Goal: Information Seeking & Learning: Learn about a topic

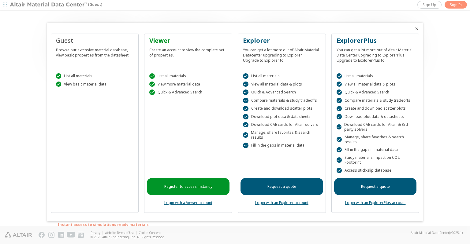
click at [439, 94] on div at bounding box center [235, 122] width 470 height 244
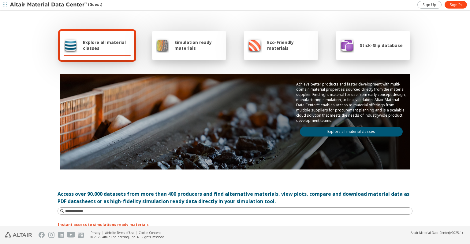
click at [430, 99] on div "Explore all material classes Simulation ready materials Eco-Friendly materials …" at bounding box center [235, 119] width 470 height 216
click at [107, 45] on span "Explore all material classes" at bounding box center [107, 45] width 48 height 12
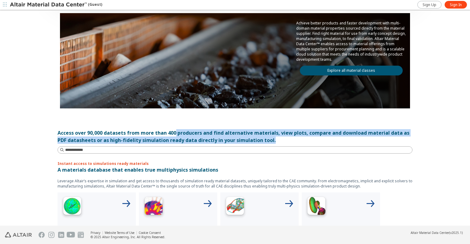
drag, startPoint x: 172, startPoint y: 133, endPoint x: 284, endPoint y: 137, distance: 111.7
click at [284, 137] on div "Access over 90,000 datasets from more than 400 producers and find alternative m…" at bounding box center [235, 136] width 355 height 15
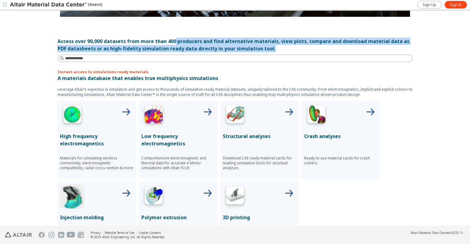
scroll to position [0, 0]
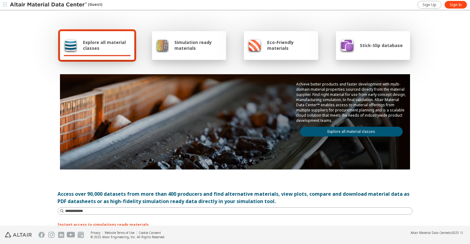
click at [174, 49] on span "Simulation ready materials" at bounding box center [198, 45] width 48 height 12
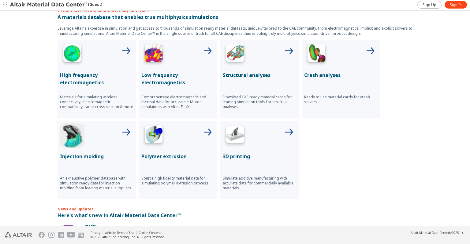
scroll to position [31, 0]
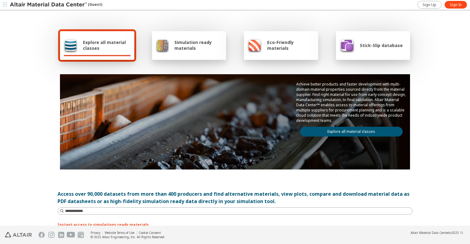
click at [361, 129] on link "Explore all material classes" at bounding box center [351, 132] width 103 height 10
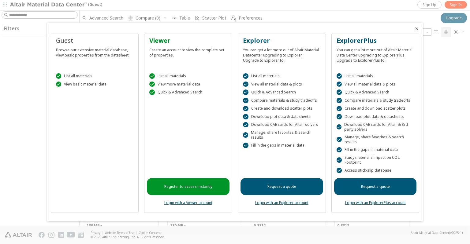
scroll to position [184, 385]
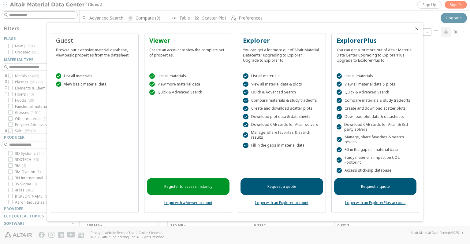
click at [416, 27] on icon "Close" at bounding box center [416, 28] width 5 height 5
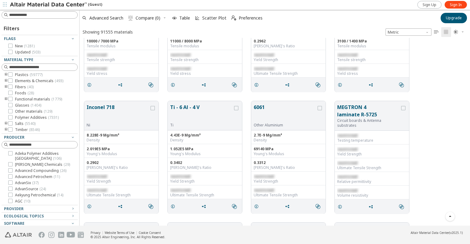
scroll to position [153, 0]
click at [70, 222] on icon "button" at bounding box center [72, 223] width 5 height 5
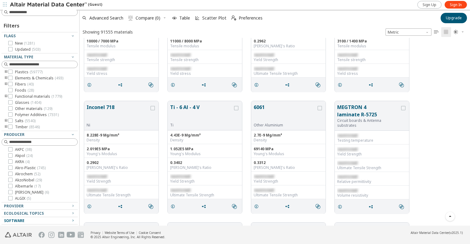
click at [70, 222] on icon "button" at bounding box center [72, 220] width 5 height 5
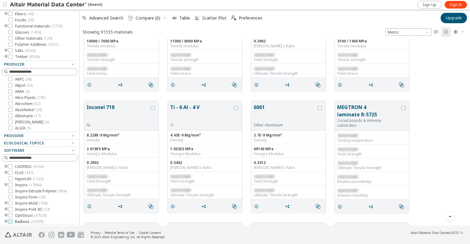
scroll to position [55, 0]
click at [24, 210] on span "Ls-Dyna ( 47078 )" at bounding box center [29, 208] width 28 height 5
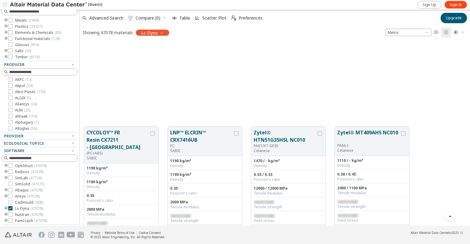
scroll to position [1835, 0]
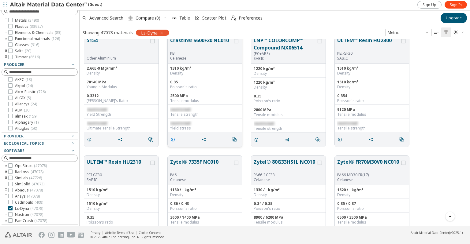
click at [171, 139] on icon "grid" at bounding box center [172, 139] width 5 height 5
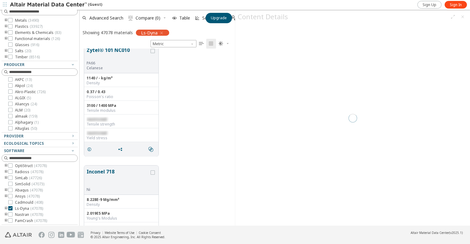
scroll to position [173, 151]
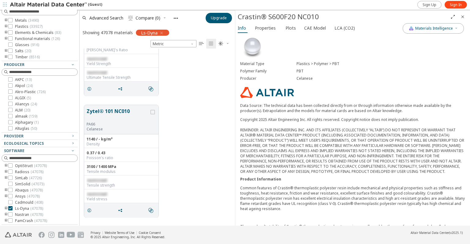
scroll to position [1805, 0]
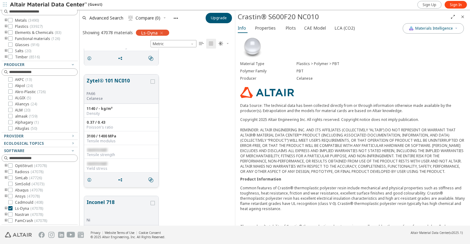
click at [105, 82] on button "Zytel® 101 NC010" at bounding box center [118, 84] width 63 height 14
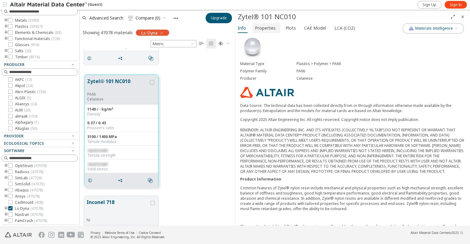
click at [261, 25] on span "Properties" at bounding box center [265, 28] width 21 height 10
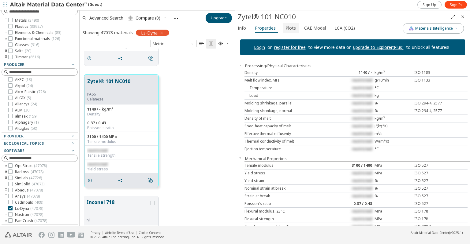
click at [285, 27] on span "Plots" at bounding box center [290, 28] width 10 height 10
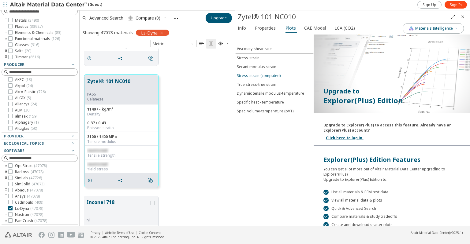
click at [251, 75] on div "Stress-strain (computed)" at bounding box center [259, 75] width 44 height 5
click at [257, 65] on div "Secant modulus-strain" at bounding box center [256, 66] width 39 height 5
click at [309, 28] on span "CAE Model" at bounding box center [315, 28] width 22 height 10
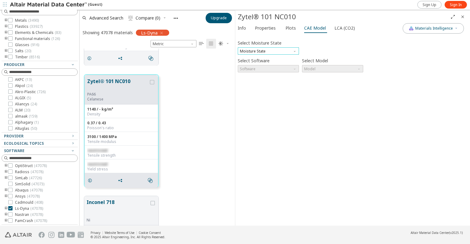
click at [253, 52] on span "Moisture State" at bounding box center [268, 50] width 61 height 7
click at [254, 59] on span "Dry" at bounding box center [268, 59] width 56 height 4
click at [255, 70] on span "Software" at bounding box center [268, 68] width 61 height 7
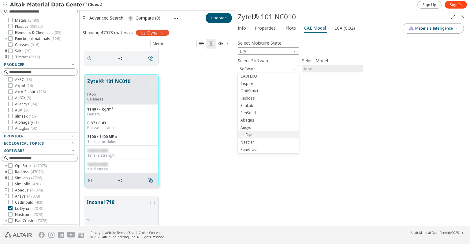
click at [257, 132] on button "Ls-Dyna" at bounding box center [268, 134] width 61 height 7
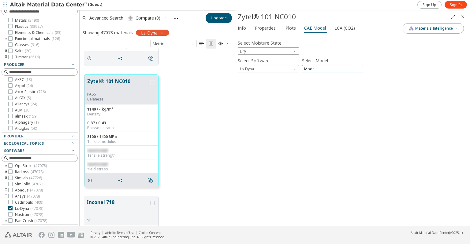
click at [321, 70] on span "Model" at bounding box center [332, 68] width 61 height 7
click at [319, 85] on span "Mat24" at bounding box center [332, 84] width 56 height 4
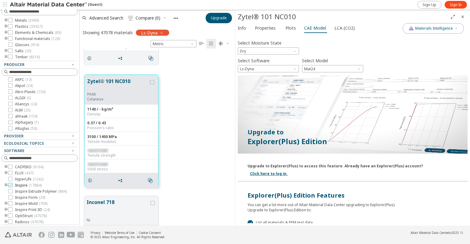
scroll to position [55, 0]
click at [70, 142] on icon "button" at bounding box center [72, 143] width 5 height 5
click at [70, 136] on icon "button" at bounding box center [72, 136] width 5 height 5
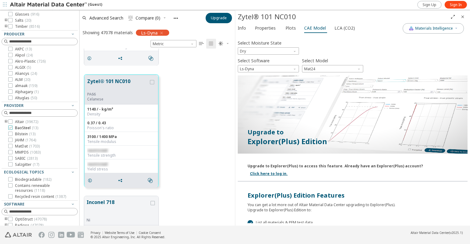
click at [22, 129] on span "BaoSteel ( 13 )" at bounding box center [26, 128] width 23 height 5
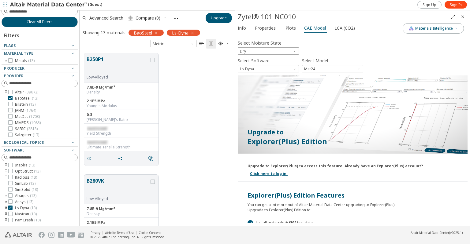
scroll to position [3, 0]
click at [88, 160] on icon "grid" at bounding box center [89, 158] width 5 height 5
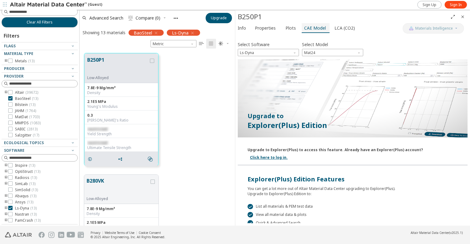
click at [305, 26] on span "CAE Model" at bounding box center [315, 28] width 22 height 10
click at [318, 52] on span "Mat24" at bounding box center [332, 52] width 61 height 7
click at [414, 74] on div at bounding box center [353, 99] width 230 height 80
click at [420, 99] on div at bounding box center [353, 99] width 230 height 80
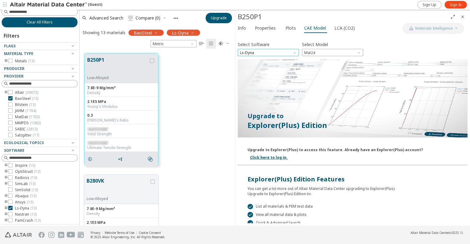
click at [282, 50] on span "Ls-Dyna" at bounding box center [268, 52] width 61 height 7
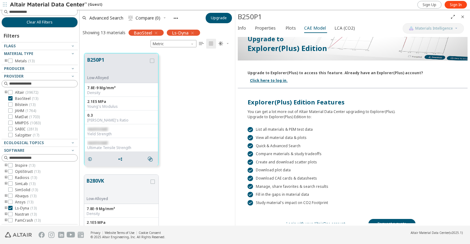
click at [5, 59] on icon "toogle group" at bounding box center [6, 61] width 4 height 5
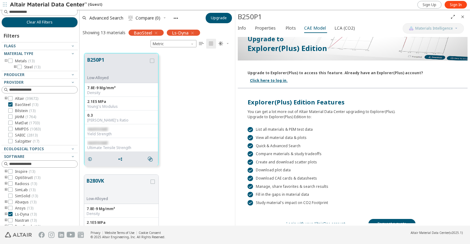
click at [16, 65] on icon "toogle group" at bounding box center [15, 67] width 4 height 5
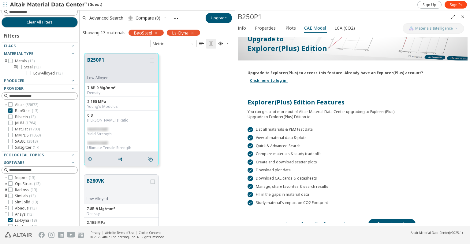
click at [29, 74] on div at bounding box center [38, 75] width 73 height 3
click at [49, 73] on span "Low-Alloyed ( 13 )" at bounding box center [47, 73] width 29 height 5
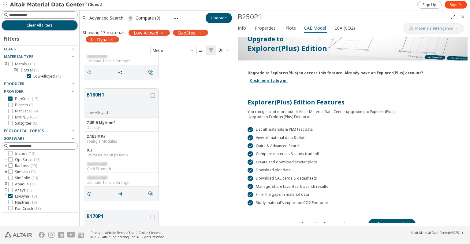
scroll to position [367, 0]
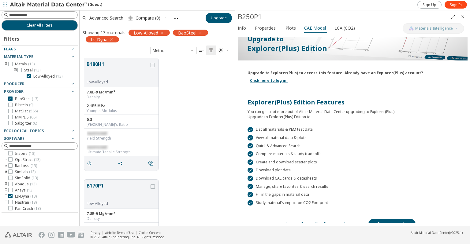
click at [35, 47] on div "Flags" at bounding box center [37, 49] width 66 height 5
click at [72, 49] on icon "button" at bounding box center [72, 48] width 5 height 5
click at [71, 83] on icon "button" at bounding box center [72, 83] width 5 height 5
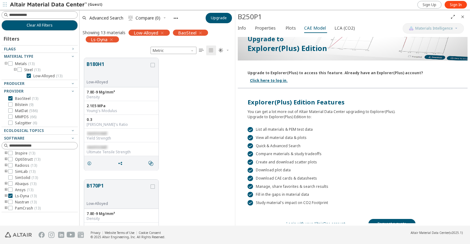
scroll to position [0, 0]
click at [38, 24] on span "Clear All Filters" at bounding box center [40, 25] width 26 height 5
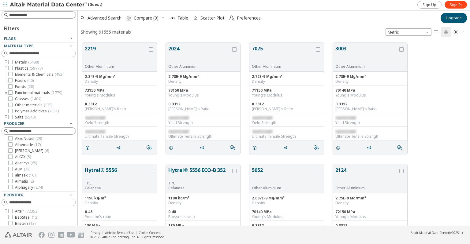
scroll to position [184, 387]
drag, startPoint x: 77, startPoint y: 133, endPoint x: 78, endPoint y: 143, distance: 10.1
click at [78, 143] on div "Filters Flags New ( 1281 ) Updated ( 503 ) Material Type Metals ( 6488 ) Plasti…" at bounding box center [235, 118] width 470 height 216
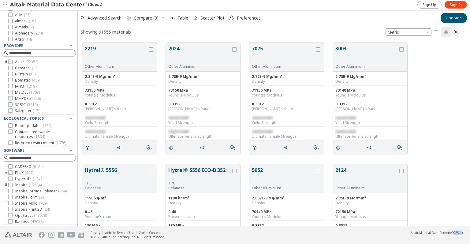
drag, startPoint x: 452, startPoint y: 234, endPoint x: 460, endPoint y: 233, distance: 8.3
click at [460, 233] on div "Altair Material Data Center (v2025.1)" at bounding box center [437, 233] width 52 height 4
click at [431, 145] on div "2219 Other Aluminium 2.84E-9 Mg/mm³ Density 73150 MPa Young's Modulus 0.3312 Po…" at bounding box center [274, 99] width 392 height 122
click at [17, 69] on span "BaoSteel ( 13 )" at bounding box center [26, 68] width 23 height 5
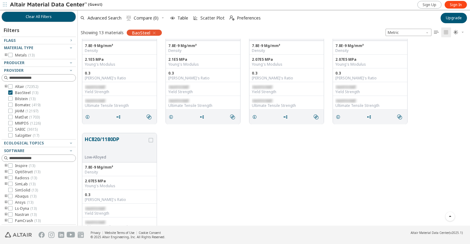
scroll to position [299, 0]
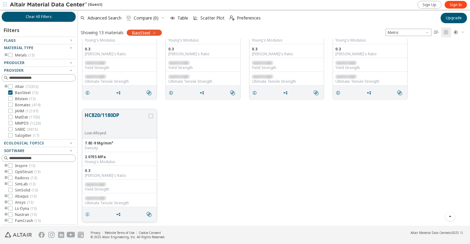
click at [86, 214] on icon "grid" at bounding box center [87, 214] width 5 height 5
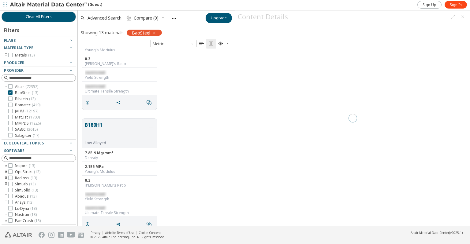
scroll to position [173, 152]
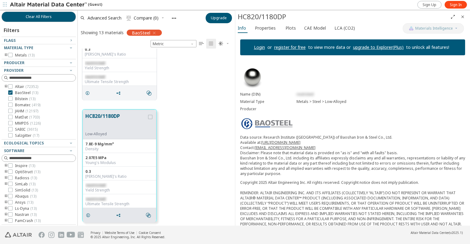
scroll to position [58, 0]
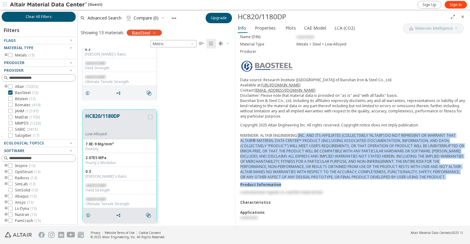
drag, startPoint x: 295, startPoint y: 132, endPoint x: 315, endPoint y: 182, distance: 53.7
click at [315, 182] on div "Name (DIN) restricted Material Type Metals > Steel > Low-Alloyed Producer Data …" at bounding box center [352, 116] width 235 height 227
click at [263, 25] on span "Properties" at bounding box center [265, 28] width 21 height 10
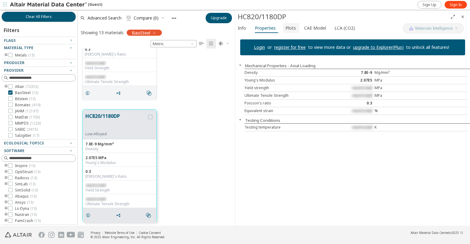
click at [287, 24] on span "Plots" at bounding box center [290, 28] width 10 height 10
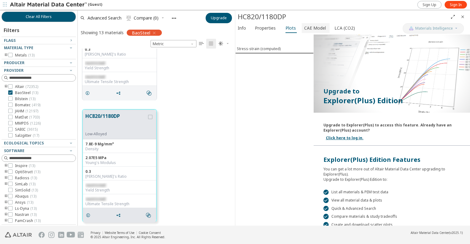
click at [310, 29] on span "CAE Model" at bounding box center [315, 28] width 22 height 10
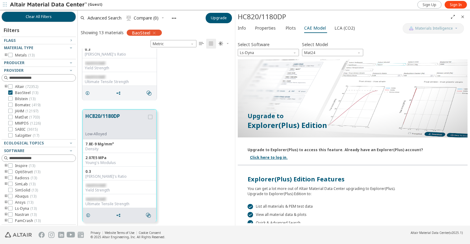
scroll to position [77, 0]
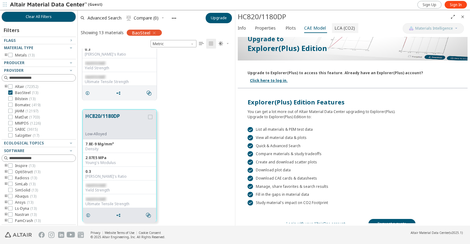
click at [343, 27] on span "LCA (CO2)" at bounding box center [344, 28] width 20 height 10
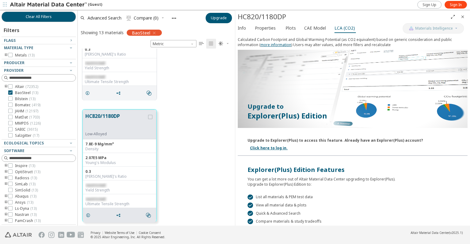
scroll to position [65, 0]
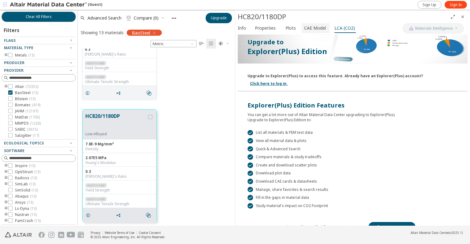
click at [302, 26] on button "CAE Model" at bounding box center [316, 28] width 28 height 10
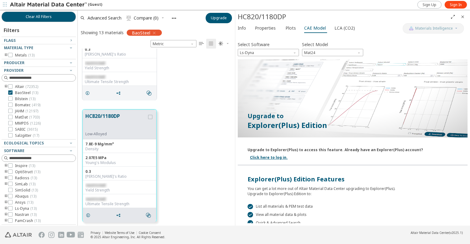
scroll to position [77, 0]
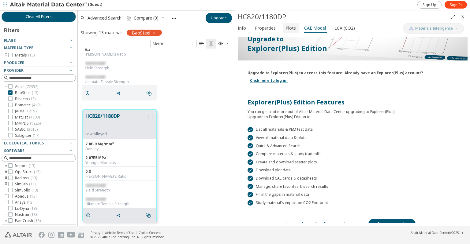
click at [286, 28] on span "Plots" at bounding box center [290, 28] width 10 height 10
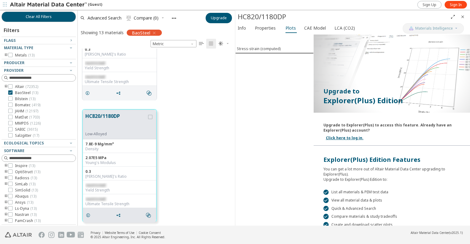
scroll to position [67, 0]
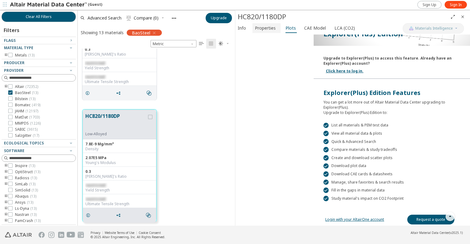
click at [267, 28] on span "Properties" at bounding box center [265, 28] width 21 height 10
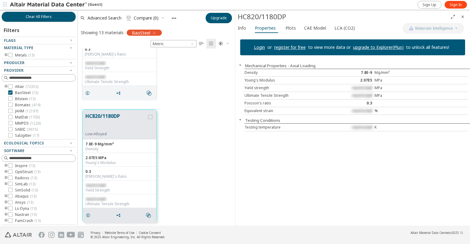
click at [278, 180] on div "Login or register for free to view more data or upgrade to Explorer(Plus) to un…" at bounding box center [352, 130] width 235 height 191
click at [241, 119] on icon "button" at bounding box center [240, 119] width 5 height 5
click at [279, 160] on div "Login or register for free to view more data or upgrade to Explorer(Plus) to un…" at bounding box center [352, 130] width 235 height 191
click at [267, 128] on div "Testing temperature" at bounding box center [290, 127] width 93 height 5
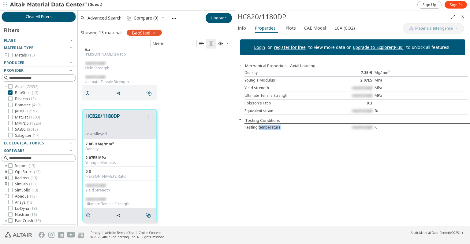
click at [267, 128] on div "Testing temperature" at bounding box center [290, 127] width 93 height 5
click at [302, 167] on div "Login or register for free to view more data or upgrade to Explorer(Plus) to un…" at bounding box center [352, 130] width 235 height 191
click at [301, 169] on div "Login or register for free to view more data or upgrade to Explorer(Plus) to un…" at bounding box center [352, 130] width 235 height 191
click at [201, 122] on div "HC820/1180DP Low-Alloyed 7.8E-9 Mg/mm³ Density 2.07E5 MPa Young's Modulus 0.3 P…" at bounding box center [156, 166] width 157 height 122
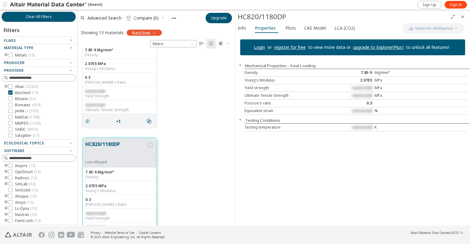
scroll to position [1405, 0]
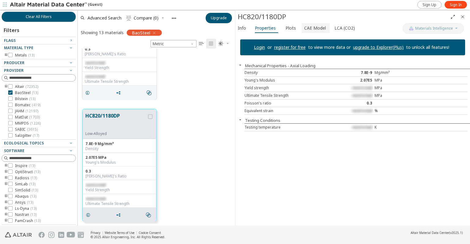
click at [315, 27] on span "CAE Model" at bounding box center [315, 28] width 22 height 10
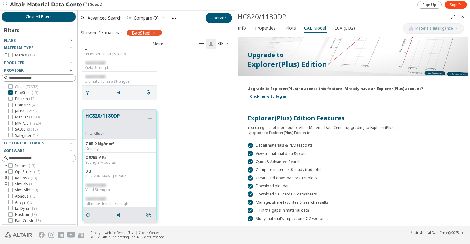
scroll to position [77, 0]
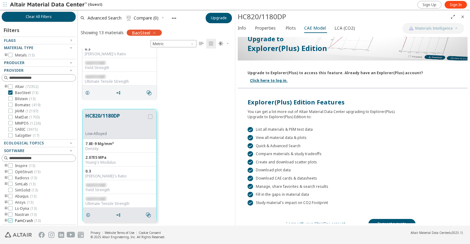
click at [10, 221] on icon at bounding box center [10, 221] width 4 height 4
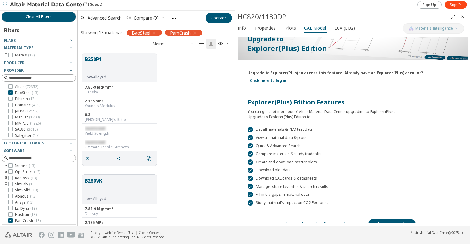
scroll to position [2, 0]
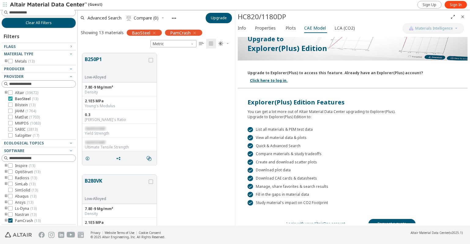
click at [11, 99] on icon at bounding box center [10, 99] width 4 height 4
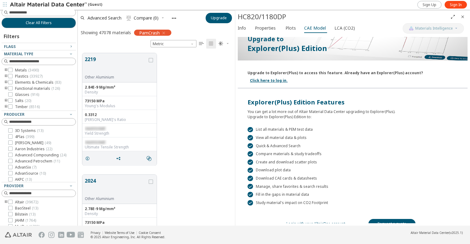
click at [189, 130] on div "2219 Other Aluminium 2.84E-9 Mg/mm³ Density 73150 MPa Young's Modulus 0.3312 Po…" at bounding box center [156, 110] width 157 height 122
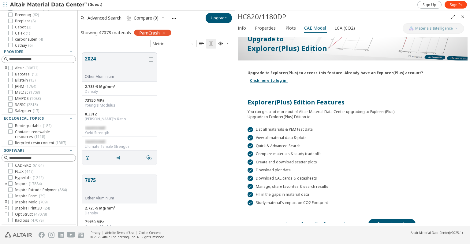
scroll to position [55, 0]
click at [75, 224] on div at bounding box center [75, 118] width 3 height 216
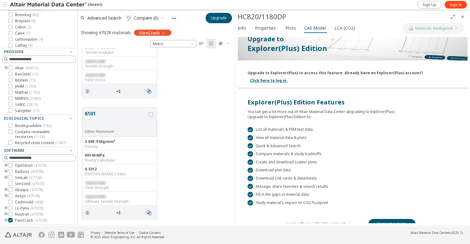
scroll to position [1101, 0]
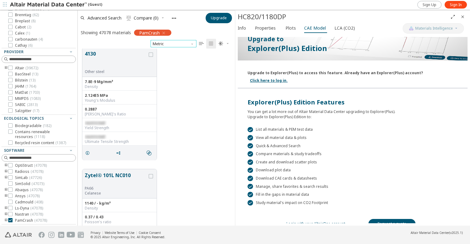
click at [181, 42] on span "Metric" at bounding box center [174, 43] width 46 height 7
click at [201, 95] on div "4130 Other steel 7.8E-9 Mg/mm³ Density 2.124E5 MPa Young's Modulus 0.2887 Poiss…" at bounding box center [156, 104] width 157 height 122
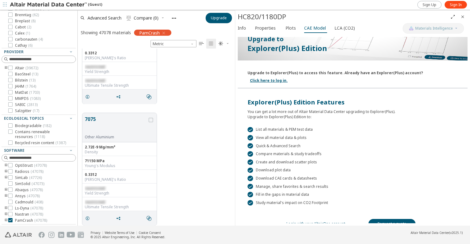
scroll to position [0, 0]
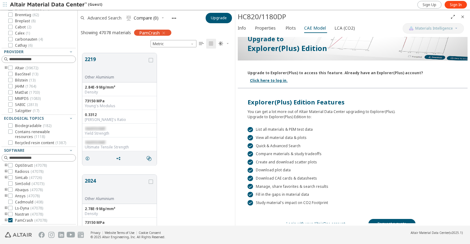
click at [108, 17] on span "Advanced Search" at bounding box center [104, 18] width 34 height 4
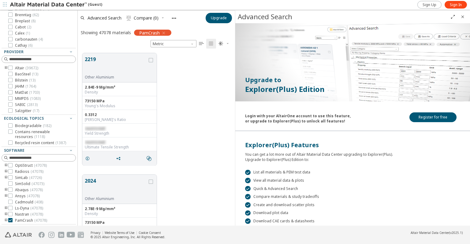
click at [226, 44] on icon "button" at bounding box center [228, 44] width 4 height 4
click at [202, 44] on icon "" at bounding box center [201, 43] width 5 height 5
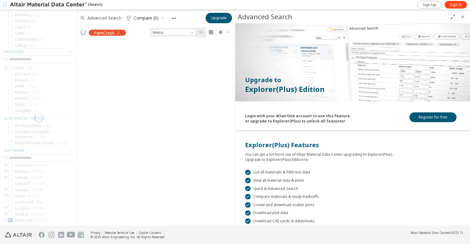
click at [95, 16] on span "Advanced Search" at bounding box center [104, 18] width 34 height 4
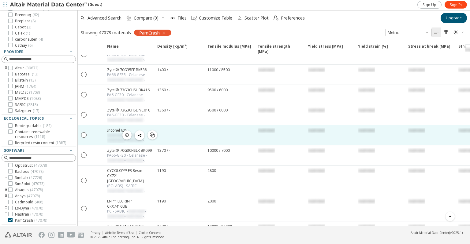
scroll to position [1060, 0]
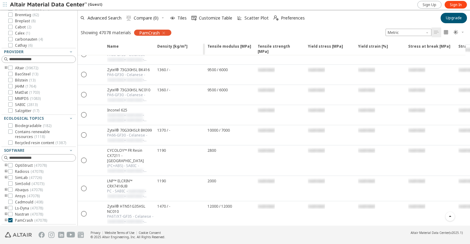
drag, startPoint x: 202, startPoint y: 46, endPoint x: 196, endPoint y: 53, distance: 9.1
drag, startPoint x: 205, startPoint y: 47, endPoint x: 199, endPoint y: 50, distance: 6.5
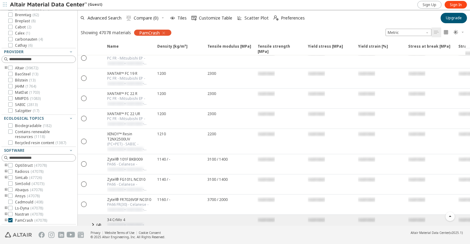
scroll to position [8549, 0]
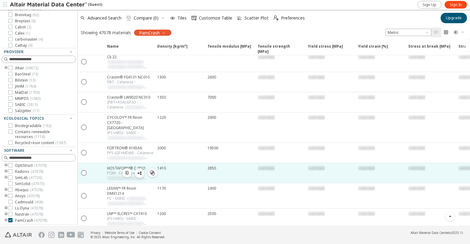
click at [110, 166] on div "HOSTAFORM® C 9021" at bounding box center [130, 168] width 46 height 5
click at [84, 170] on icon "" at bounding box center [84, 173] width 6 height 6
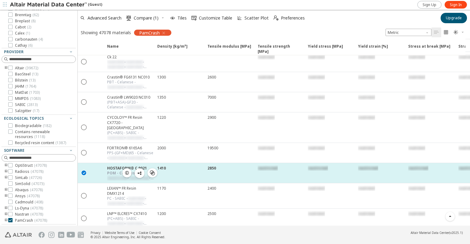
click at [125, 171] on icon "button" at bounding box center [127, 173] width 5 height 5
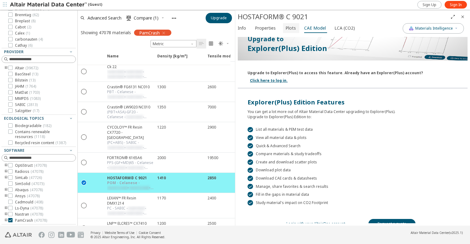
click at [285, 30] on span "Plots" at bounding box center [290, 28] width 10 height 10
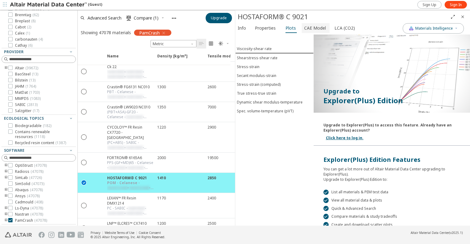
click at [314, 29] on span "CAE Model" at bounding box center [315, 28] width 22 height 10
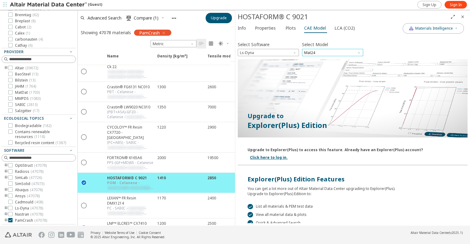
click at [318, 55] on span "Mat24" at bounding box center [332, 52] width 61 height 7
click at [278, 54] on span "Ls-Dyna" at bounding box center [268, 52] width 61 height 7
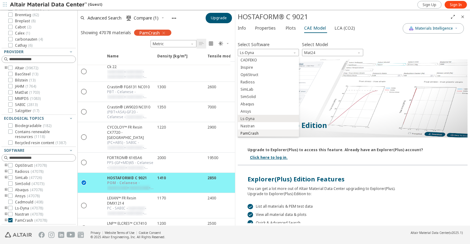
click at [253, 133] on span "PamCrash" at bounding box center [249, 133] width 18 height 5
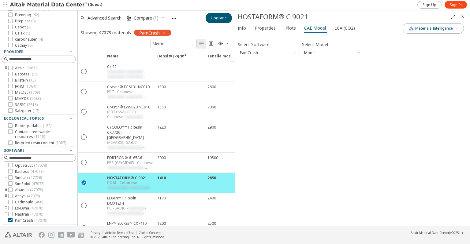
click at [313, 54] on span "Model" at bounding box center [332, 52] width 61 height 7
click at [318, 69] on span "Mat103" at bounding box center [332, 67] width 56 height 4
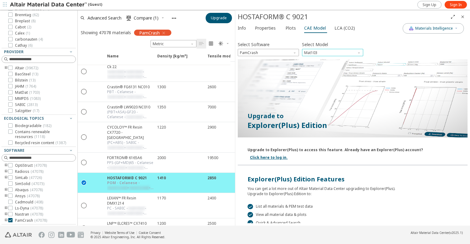
scroll to position [77, 0]
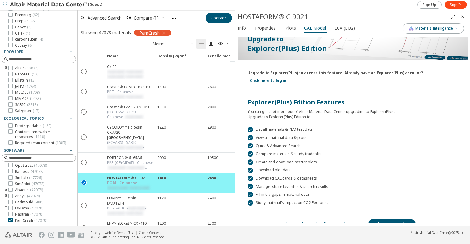
click at [285, 143] on div " Quick & Advanced Search" at bounding box center [352, 146] width 210 height 6
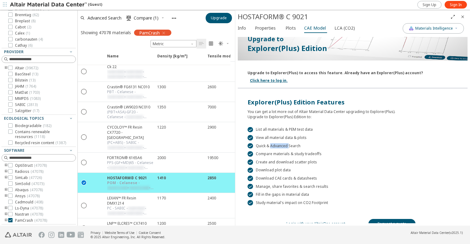
click at [285, 143] on div " Quick & Advanced Search" at bounding box center [352, 146] width 210 height 6
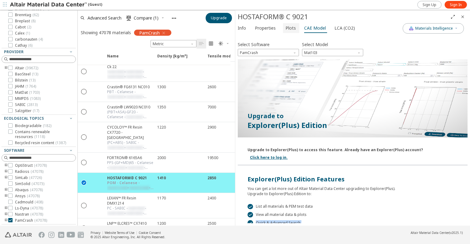
click at [289, 29] on span "Plots" at bounding box center [290, 28] width 10 height 10
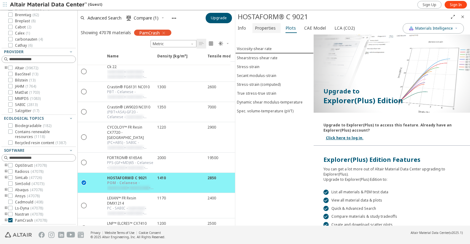
click at [270, 29] on span "Properties" at bounding box center [265, 28] width 21 height 10
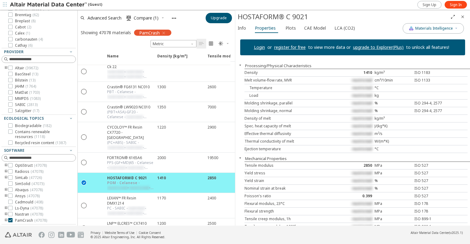
click at [278, 126] on div "Spec. heat capacity of melt" at bounding box center [290, 126] width 93 height 5
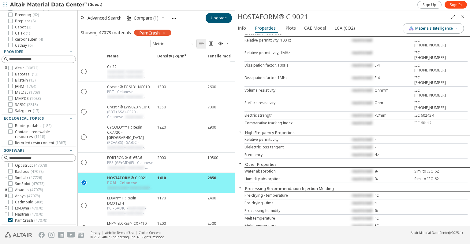
scroll to position [338, 0]
click at [454, 30] on icon "button" at bounding box center [456, 28] width 4 height 5
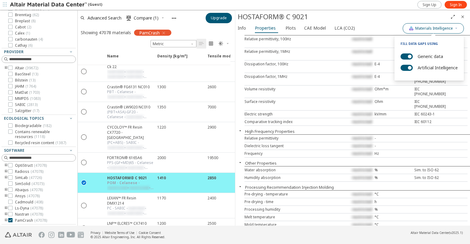
click at [454, 30] on icon "button" at bounding box center [456, 28] width 4 height 5
click at [313, 29] on span "CAE Model" at bounding box center [315, 28] width 22 height 10
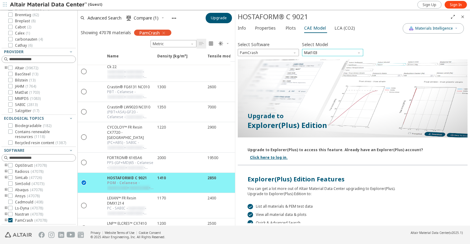
click at [319, 51] on span "Mat103" at bounding box center [332, 52] width 61 height 7
click at [385, 95] on div at bounding box center [353, 99] width 230 height 80
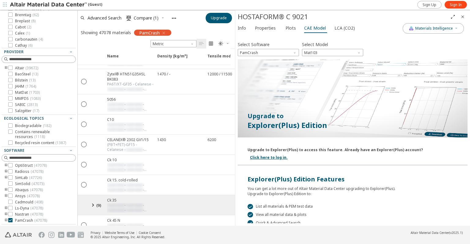
scroll to position [9538, 0]
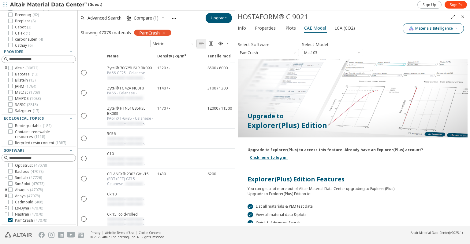
click at [415, 30] on span "Materials Intelligence" at bounding box center [434, 28] width 38 height 5
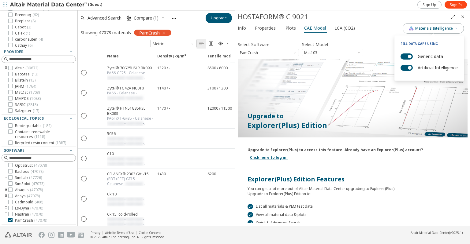
click at [410, 132] on div "Upgrade to Explorer(Plus) Edition" at bounding box center [353, 121] width 230 height 38
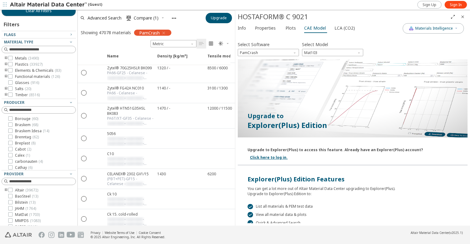
scroll to position [0, 0]
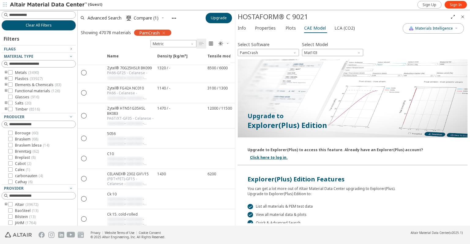
drag, startPoint x: 432, startPoint y: 97, endPoint x: 432, endPoint y: 92, distance: 4.6
click at [432, 97] on div at bounding box center [353, 99] width 230 height 80
click at [421, 30] on span "Materials Intelligence" at bounding box center [434, 28] width 38 height 5
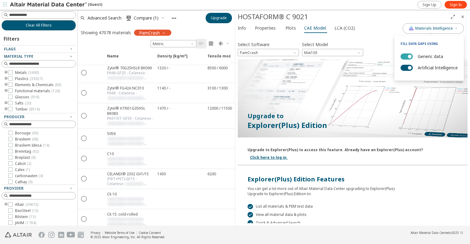
click at [403, 59] on button "Generic data" at bounding box center [406, 57] width 12 height 6
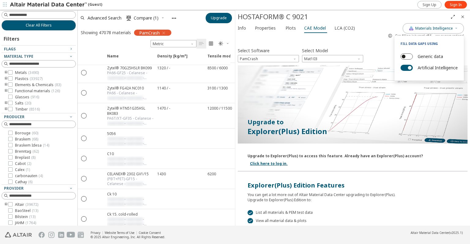
click at [405, 58] on button "Generic data" at bounding box center [406, 57] width 12 height 6
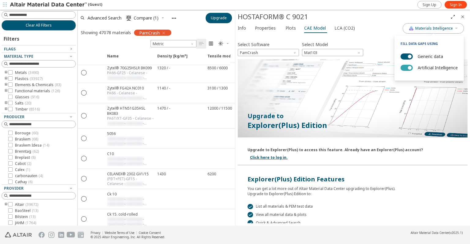
click at [404, 67] on button "Artificial Intelligence" at bounding box center [406, 68] width 12 height 6
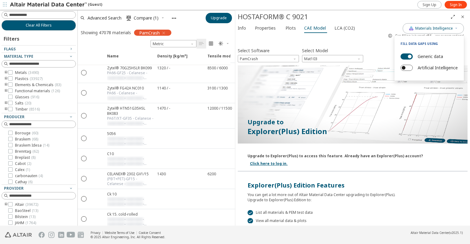
click at [410, 68] on button "Artificial Intelligence" at bounding box center [406, 68] width 12 height 6
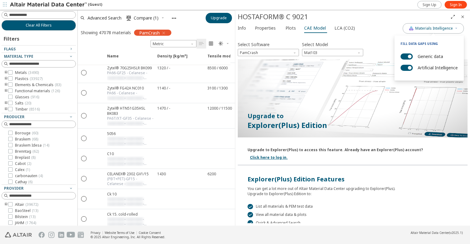
click at [409, 107] on div "Upgrade to Explorer(Plus) Edition" at bounding box center [353, 121] width 230 height 38
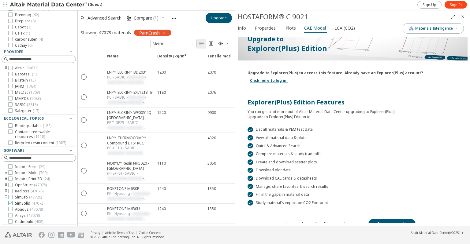
scroll to position [55, 0]
click at [32, 208] on span "( 47078 )" at bounding box center [36, 208] width 13 height 5
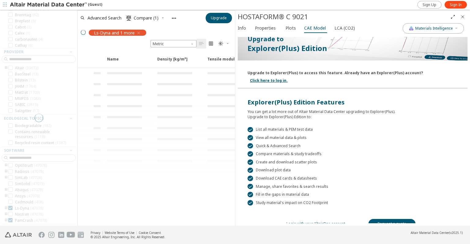
click at [15, 216] on div at bounding box center [38, 118] width 77 height 216
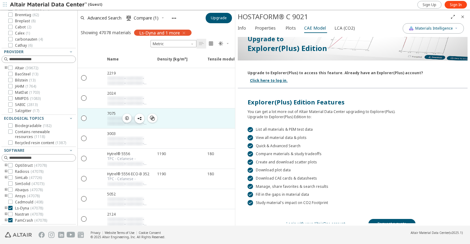
click at [127, 117] on icon "button" at bounding box center [127, 118] width 5 height 5
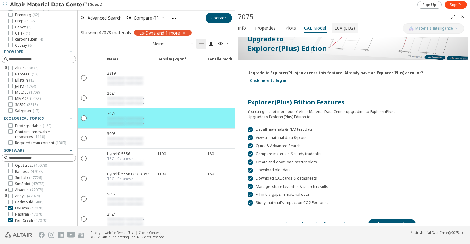
click at [350, 27] on span "LCA (CO2)" at bounding box center [344, 28] width 20 height 10
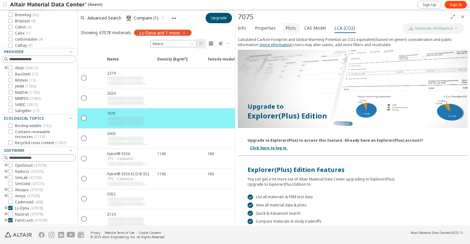
click at [285, 27] on span "Plots" at bounding box center [290, 28] width 10 height 10
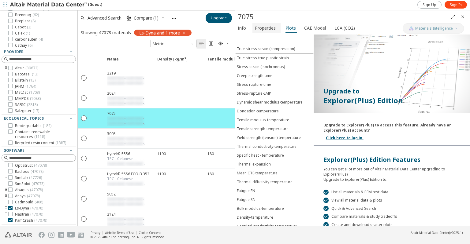
click at [270, 28] on span "Properties" at bounding box center [265, 28] width 21 height 10
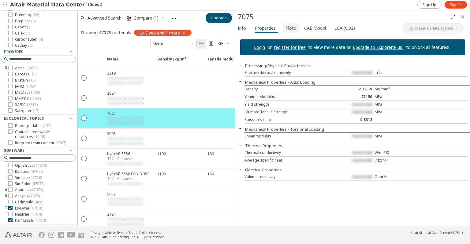
click at [283, 30] on button "Plots" at bounding box center [291, 28] width 16 height 10
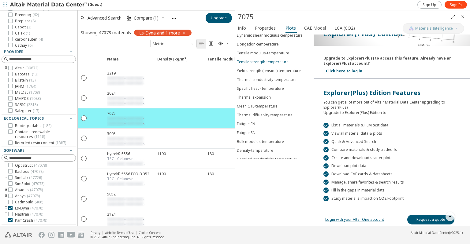
click at [253, 59] on div "Tensile strength-temperature" at bounding box center [263, 61] width 52 height 5
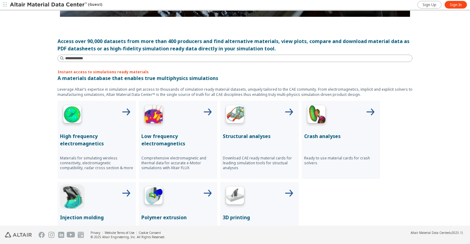
scroll to position [214, 0]
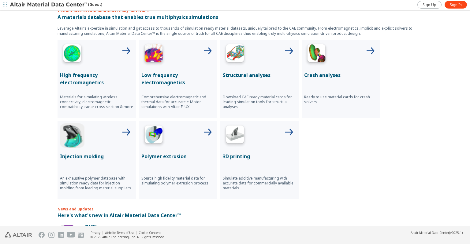
click at [333, 167] on div "High frequency electromagnetics Materials for simulating wireless connectivity,…" at bounding box center [235, 120] width 355 height 160
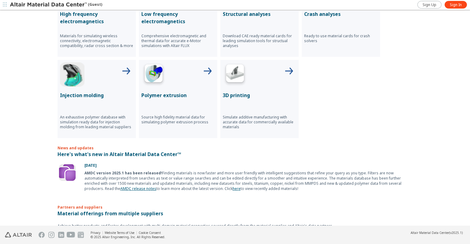
scroll to position [306, 0]
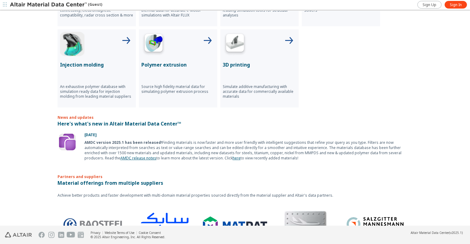
click at [338, 148] on div "AMDC version 2025.1 has been released! Finding materials is now faster and more…" at bounding box center [248, 150] width 328 height 21
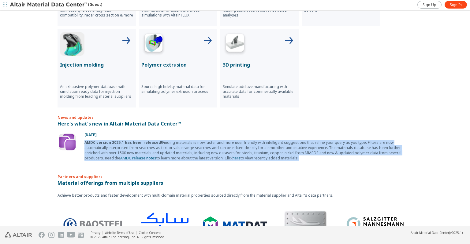
click at [338, 148] on div "AMDC version 2025.1 has been released! Finding materials is now faster and more…" at bounding box center [248, 150] width 328 height 21
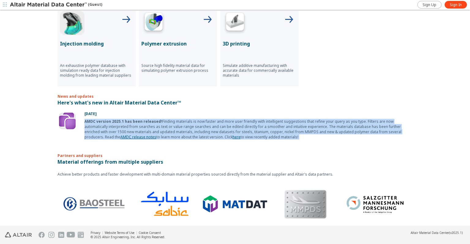
click at [345, 132] on div "AMDC version 2025.1 has been released! Finding materials is now faster and more…" at bounding box center [248, 129] width 328 height 21
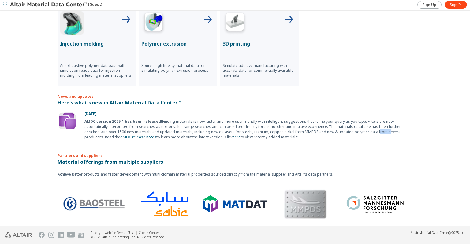
click at [345, 132] on div "AMDC version 2025.1 has been released! Finding materials is now faster and more…" at bounding box center [248, 129] width 328 height 21
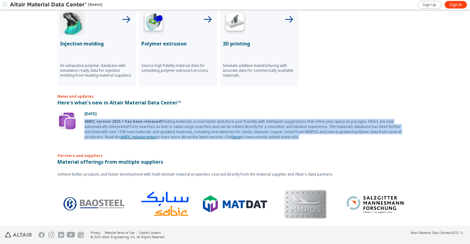
click at [345, 132] on div "AMDC version 2025.1 has been released! Finding materials is now faster and more…" at bounding box center [248, 129] width 328 height 21
click at [361, 126] on div "AMDC version 2025.1 has been released! Finding materials is now faster and more…" at bounding box center [248, 129] width 328 height 21
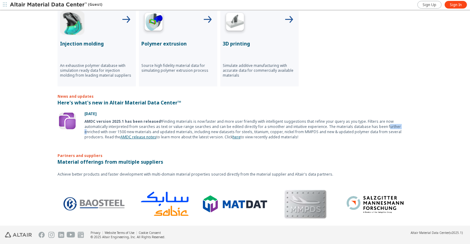
click at [361, 126] on div "AMDC version 2025.1 has been released! Finding materials is now faster and more…" at bounding box center [248, 129] width 328 height 21
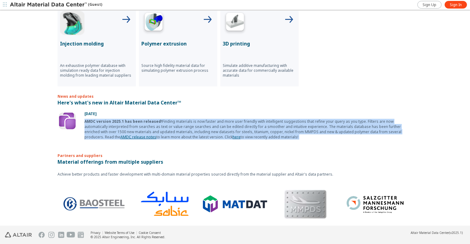
click at [361, 126] on div "AMDC version 2025.1 has been released! Finding materials is now faster and more…" at bounding box center [248, 129] width 328 height 21
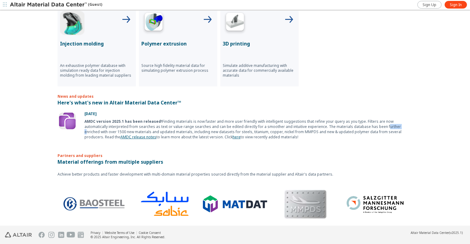
click at [361, 126] on div "AMDC version 2025.1 has been released! Finding materials is now faster and more…" at bounding box center [248, 129] width 328 height 21
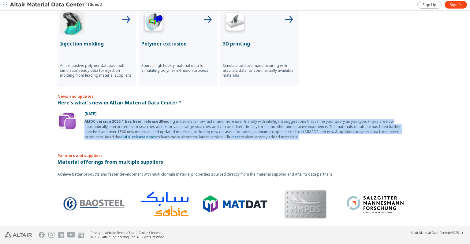
click at [361, 126] on div "AMDC version 2025.1 has been released! Finding materials is now faster and more…" at bounding box center [248, 129] width 328 height 21
click at [309, 126] on div "AMDC version 2025.1 has been released! Finding materials is now faster and more…" at bounding box center [248, 129] width 328 height 21
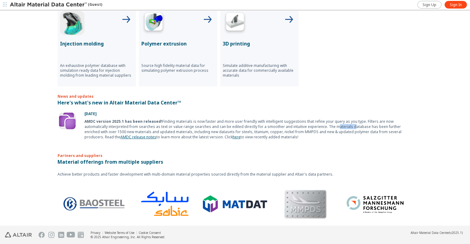
click at [309, 126] on div "AMDC version 2025.1 has been released! Finding materials is now faster and more…" at bounding box center [248, 129] width 328 height 21
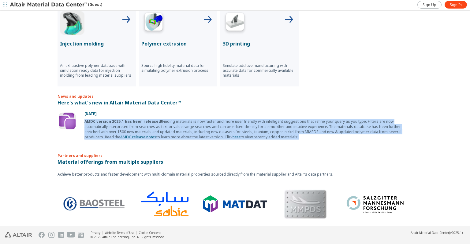
click at [309, 126] on div "AMDC version 2025.1 has been released! Finding materials is now faster and more…" at bounding box center [248, 129] width 328 height 21
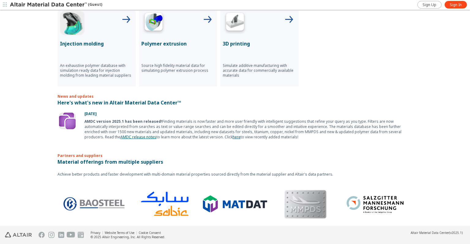
click at [173, 172] on p "Achieve better products and faster development with multi-domain material prope…" at bounding box center [235, 174] width 355 height 5
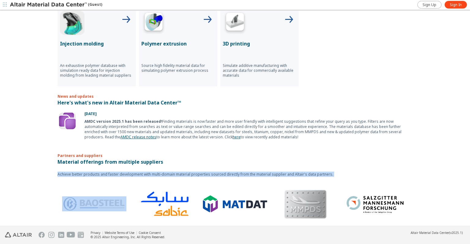
click at [173, 172] on p "Achieve better products and faster development with multi-domain material prope…" at bounding box center [235, 174] width 355 height 5
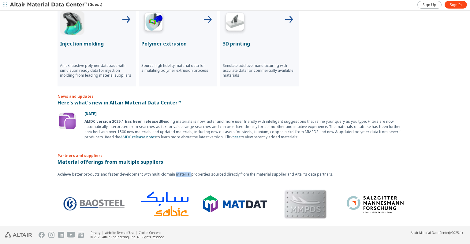
click at [173, 172] on p "Achieve better products and faster development with multi-domain material prope…" at bounding box center [235, 174] width 355 height 5
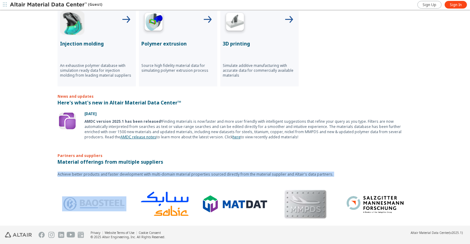
click at [173, 172] on p "Achieve better products and faster development with multi-domain material prope…" at bounding box center [235, 174] width 355 height 5
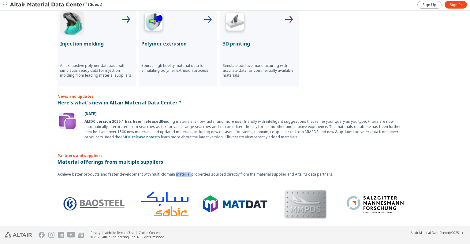
click at [173, 172] on p "Achieve better products and faster development with multi-domain material prope…" at bounding box center [235, 174] width 355 height 5
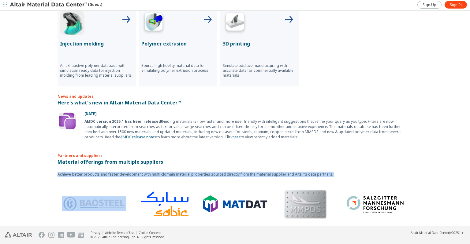
click at [173, 172] on p "Achieve better products and faster development with multi-domain material prope…" at bounding box center [235, 174] width 355 height 5
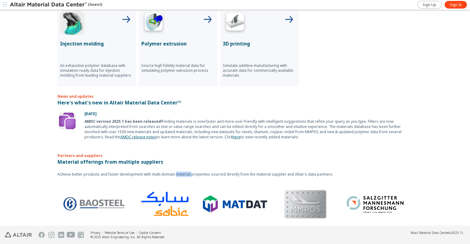
click at [173, 172] on p "Achieve better products and faster development with multi-domain material prope…" at bounding box center [235, 174] width 355 height 5
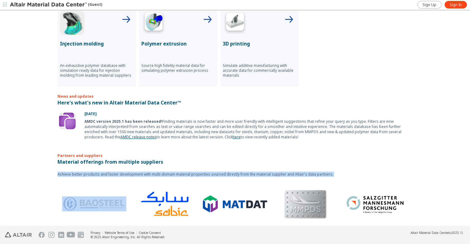
click at [173, 172] on p "Achieve better products and faster development with multi-domain material prope…" at bounding box center [235, 174] width 355 height 5
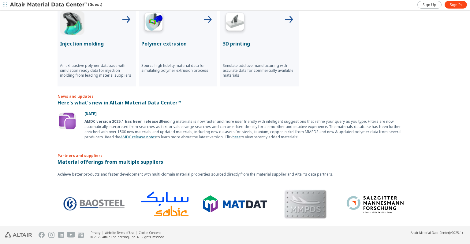
click at [161, 129] on div "AMDC version 2025.1 has been released! Finding materials is now faster and more…" at bounding box center [248, 129] width 328 height 21
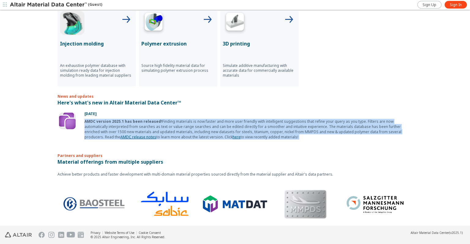
click at [161, 129] on div "AMDC version 2025.1 has been released! Finding materials is now faster and more…" at bounding box center [248, 129] width 328 height 21
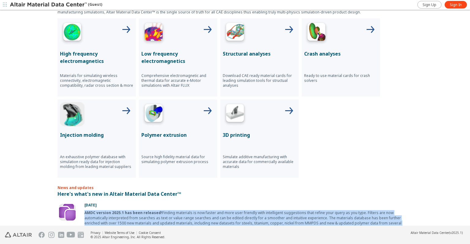
scroll to position [205, 0]
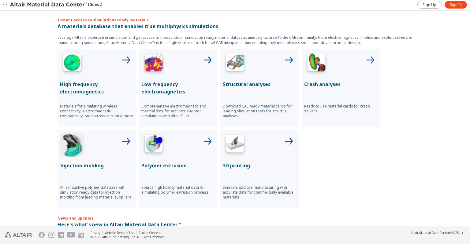
click at [253, 53] on div at bounding box center [259, 63] width 73 height 24
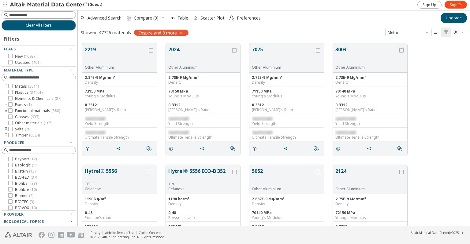
scroll to position [78, 0]
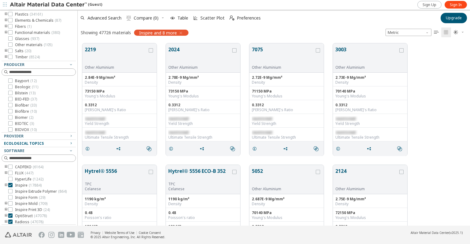
click at [69, 143] on icon "button" at bounding box center [71, 143] width 5 height 5
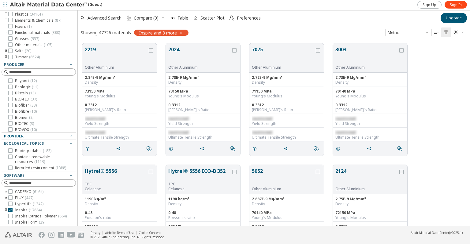
click at [69, 136] on icon "button" at bounding box center [71, 136] width 5 height 5
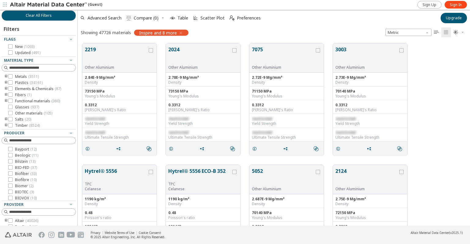
scroll to position [0, 0]
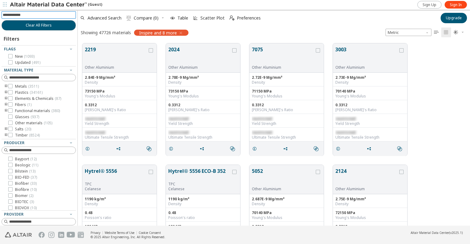
click at [36, 14] on input at bounding box center [39, 15] width 73 height 7
type input "**********"
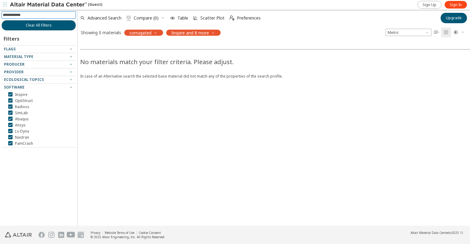
click at [35, 59] on div at bounding box center [37, 59] width 71 height 3
click at [35, 55] on div "Material Type" at bounding box center [36, 56] width 65 height 5
click at [71, 57] on icon "button" at bounding box center [71, 56] width 5 height 5
click at [147, 91] on div "No materials match your filter criteria. Please adjust. In case of an Alternati…" at bounding box center [313, 132] width 470 height 187
click at [156, 32] on icon "button" at bounding box center [155, 33] width 5 height 5
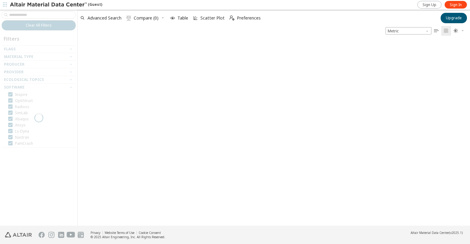
click at [176, 134] on div at bounding box center [274, 131] width 392 height 190
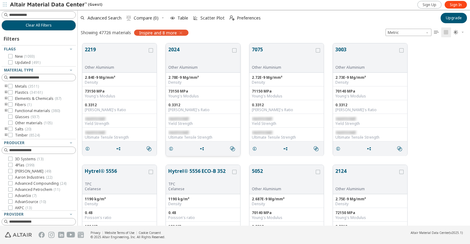
scroll to position [183, 387]
click at [25, 16] on input at bounding box center [39, 15] width 73 height 7
click at [36, 124] on span "Other materials ( 105 )" at bounding box center [33, 123] width 37 height 5
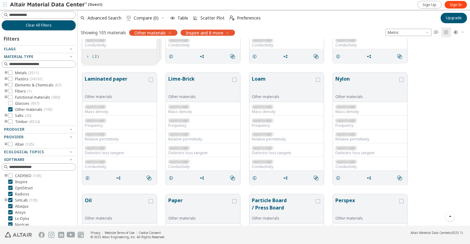
scroll to position [245, 0]
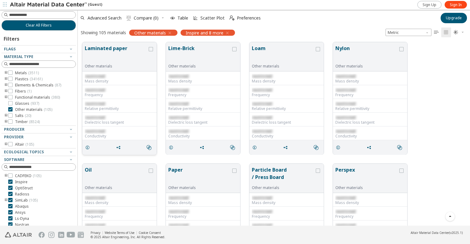
click at [105, 47] on button "Laminated paper" at bounding box center [116, 54] width 63 height 19
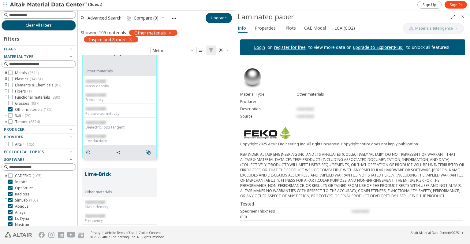
scroll to position [835, 0]
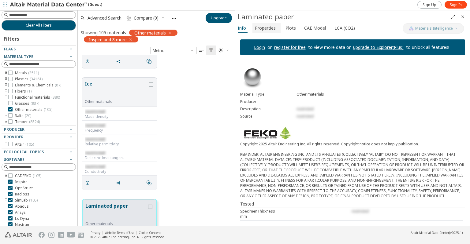
click at [269, 26] on span "Properties" at bounding box center [265, 28] width 21 height 10
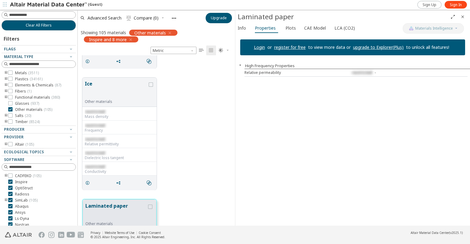
click at [263, 73] on div "Relative permeability" at bounding box center [290, 72] width 93 height 5
click at [288, 28] on span "Plots" at bounding box center [290, 28] width 10 height 10
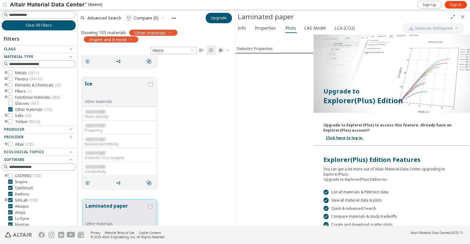
scroll to position [67, 0]
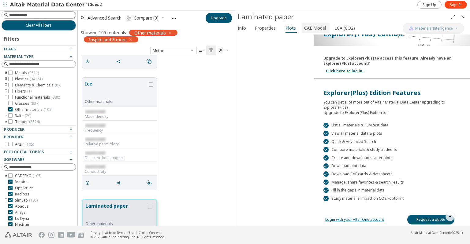
click at [312, 28] on span "CAE Model" at bounding box center [315, 28] width 22 height 10
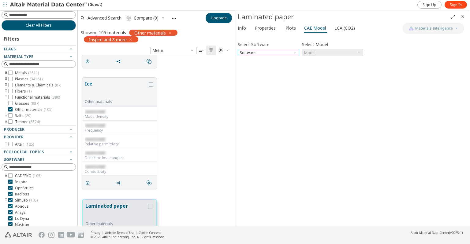
click at [283, 52] on span "Software" at bounding box center [268, 52] width 61 height 7
click at [266, 67] on span "SimLab" at bounding box center [268, 67] width 56 height 4
click at [320, 52] on span "Model" at bounding box center [332, 52] width 61 height 7
click at [259, 55] on span "SimLab" at bounding box center [268, 52] width 61 height 7
click at [256, 58] on span "CADFEKO" at bounding box center [248, 60] width 17 height 5
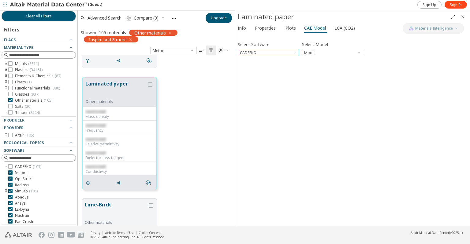
scroll to position [1018, 0]
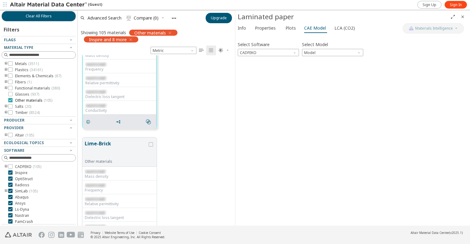
click at [17, 100] on span "Other materials ( 105 )" at bounding box center [33, 100] width 37 height 5
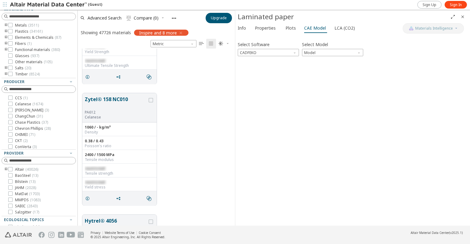
scroll to position [3475, 0]
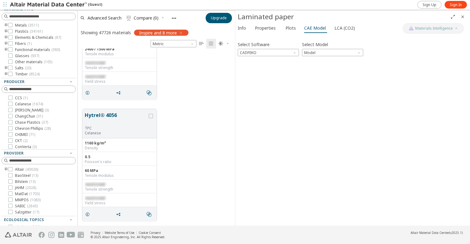
click at [213, 178] on div "Hytrel® 4056 TPC Celanese 1160 kg/m³ Density 0.5 Poisson's ratio 60 MPa Tensile…" at bounding box center [156, 166] width 157 height 122
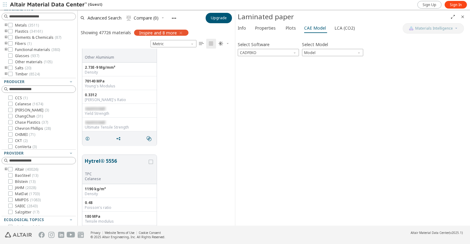
scroll to position [171, 0]
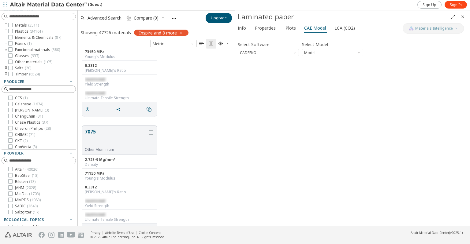
drag, startPoint x: 174, startPoint y: 113, endPoint x: 175, endPoint y: 117, distance: 4.2
click at [175, 117] on div "2024 Other Aluminium 2.78E-9 Mg/mm³ Density 73150 MPa Young's Modulus 0.3312 Po…" at bounding box center [156, 60] width 157 height 122
